Goal: Task Accomplishment & Management: Manage account settings

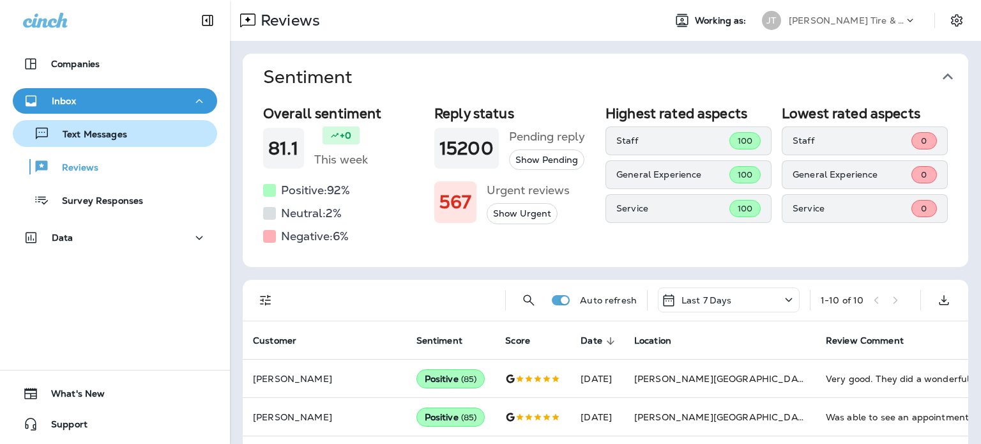
scroll to position [131, 0]
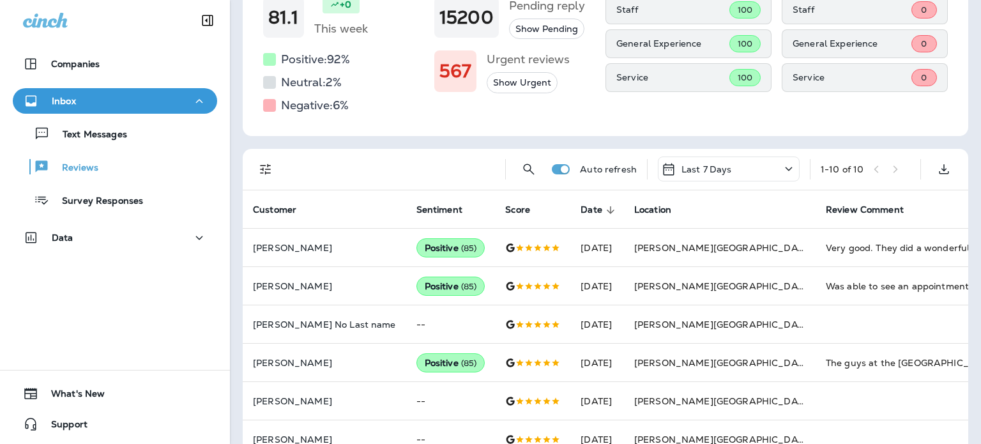
click at [98, 104] on div "Inbox" at bounding box center [115, 101] width 184 height 16
click at [84, 101] on div "Inbox" at bounding box center [115, 101] width 184 height 16
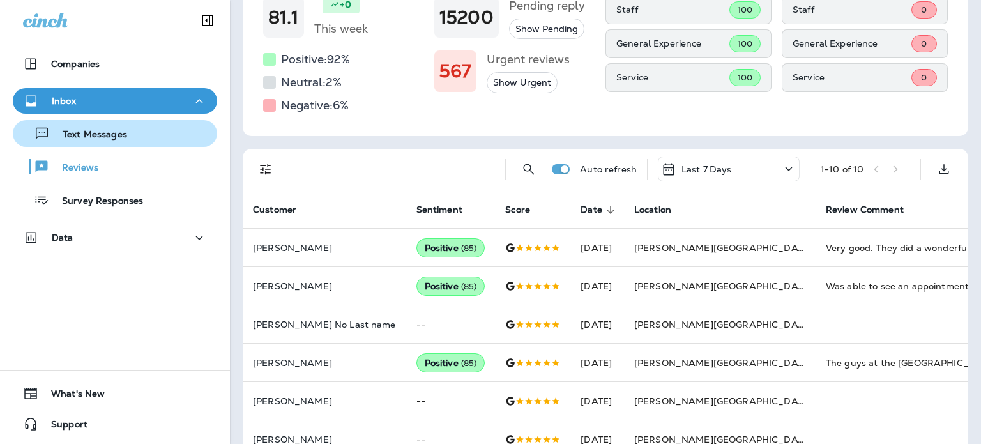
click at [91, 138] on p "Text Messages" at bounding box center [88, 135] width 77 height 12
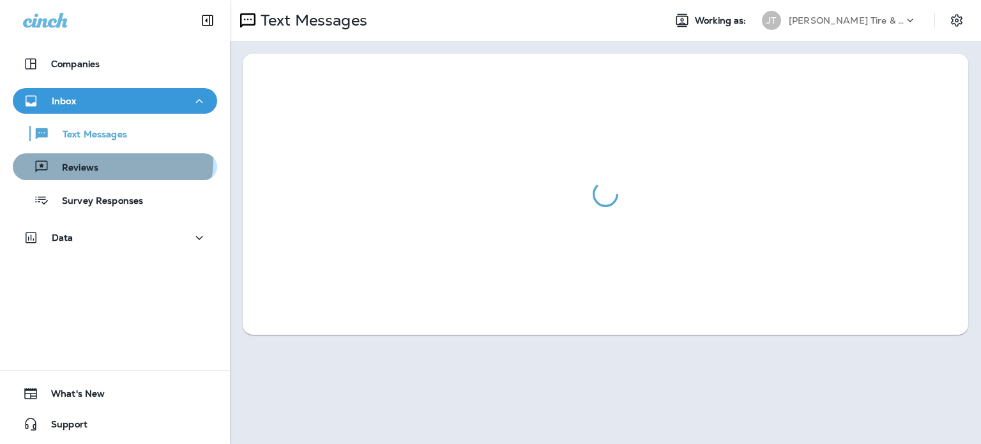
click at [89, 159] on div "Reviews" at bounding box center [58, 166] width 81 height 19
